Goal: Go to known website: Access a specific website the user already knows

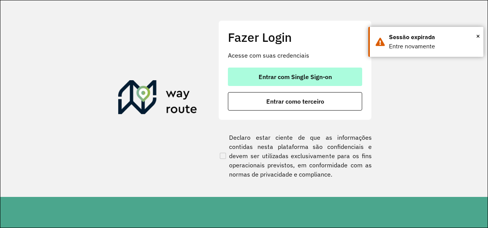
click at [299, 77] on span "Entrar com Single Sign-on" at bounding box center [295, 77] width 73 height 6
